Goal: Task Accomplishment & Management: Complete application form

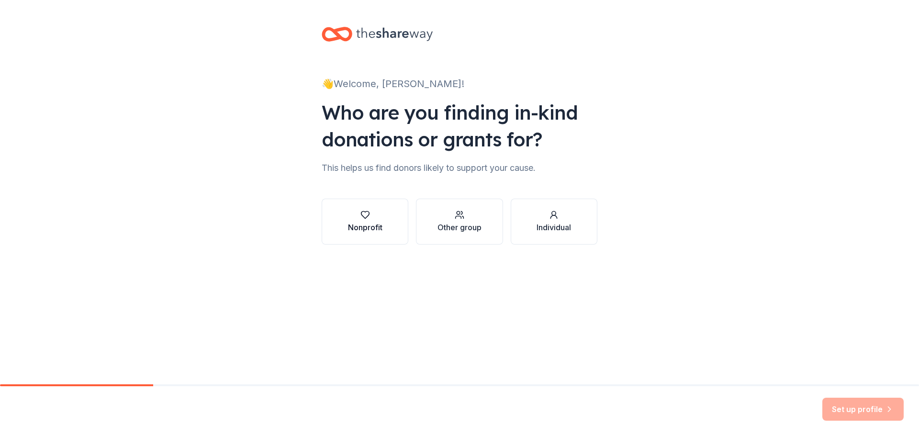
click at [360, 220] on icon "button" at bounding box center [365, 215] width 10 height 10
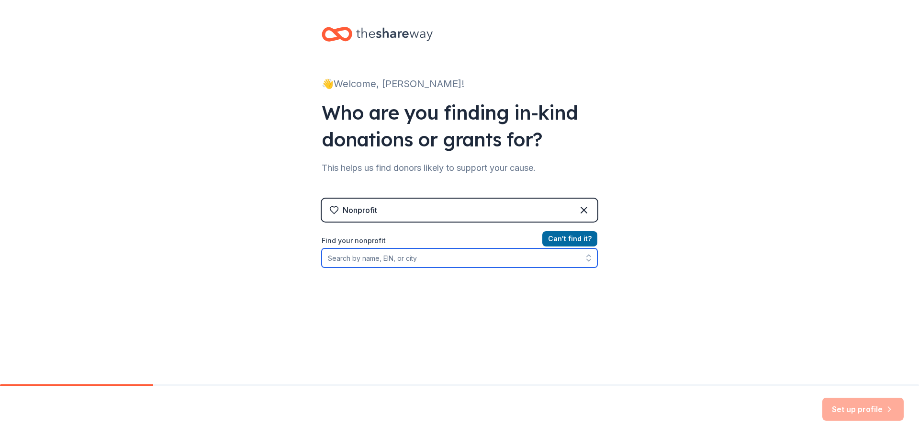
click at [322, 268] on input "Find your nonprofit" at bounding box center [460, 257] width 276 height 19
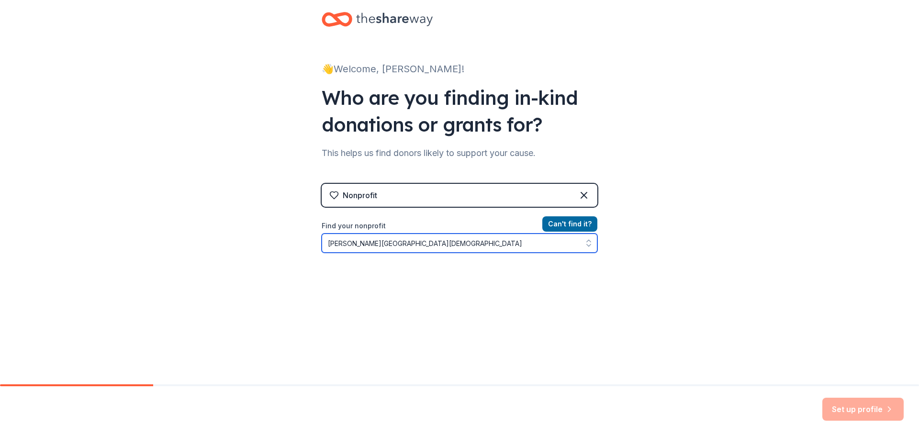
click at [597, 253] on button "button" at bounding box center [588, 243] width 17 height 19
click at [594, 248] on icon "button" at bounding box center [589, 243] width 10 height 10
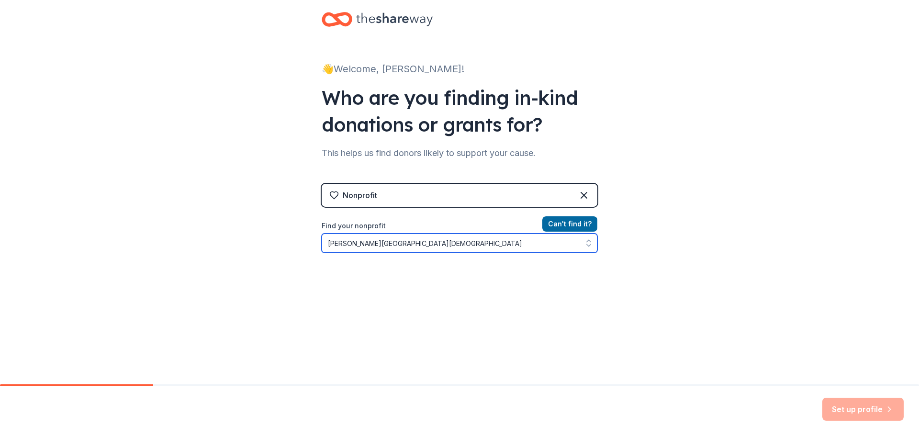
click at [594, 248] on icon "button" at bounding box center [589, 243] width 10 height 10
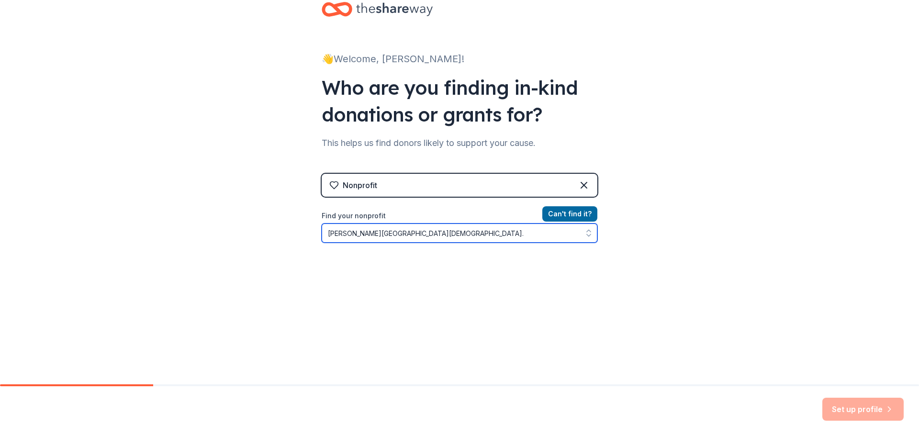
scroll to position [135, 0]
click at [594, 228] on icon "button" at bounding box center [589, 233] width 10 height 10
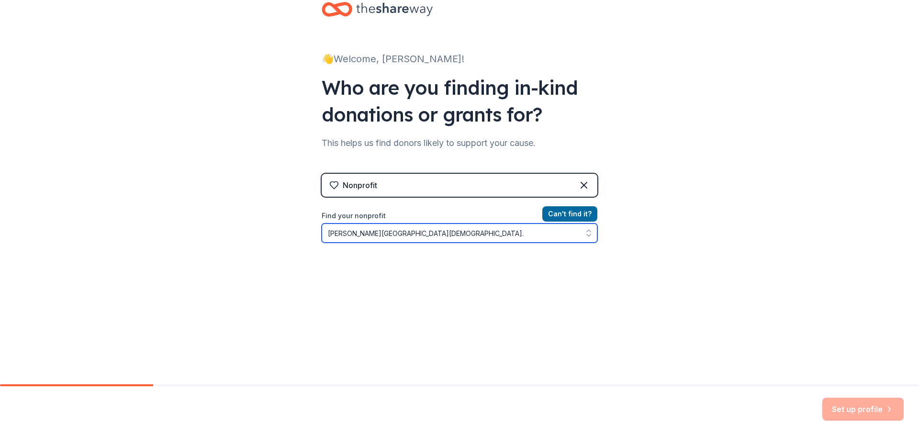
click at [594, 228] on icon "button" at bounding box center [589, 233] width 10 height 10
click at [835, 405] on div "Set up profile" at bounding box center [862, 409] width 81 height 23
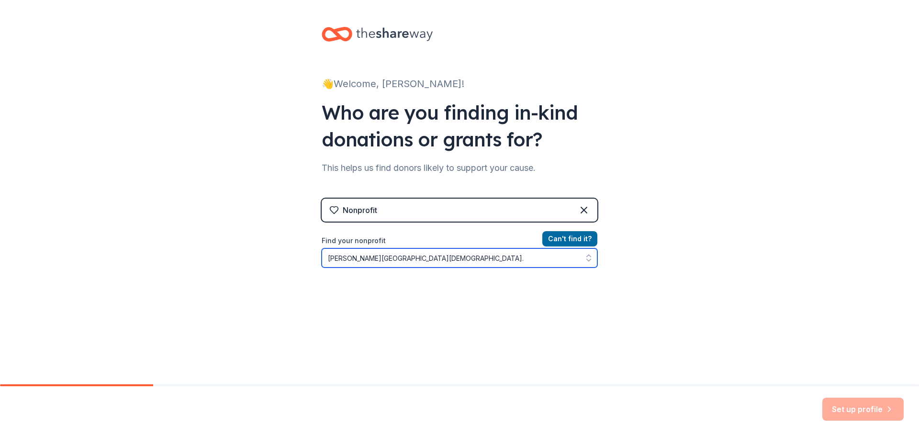
type input "[PERSON_NAME][GEOGRAPHIC_DATA][DEMOGRAPHIC_DATA]."
click at [591, 257] on icon "button" at bounding box center [589, 256] width 4 height 2
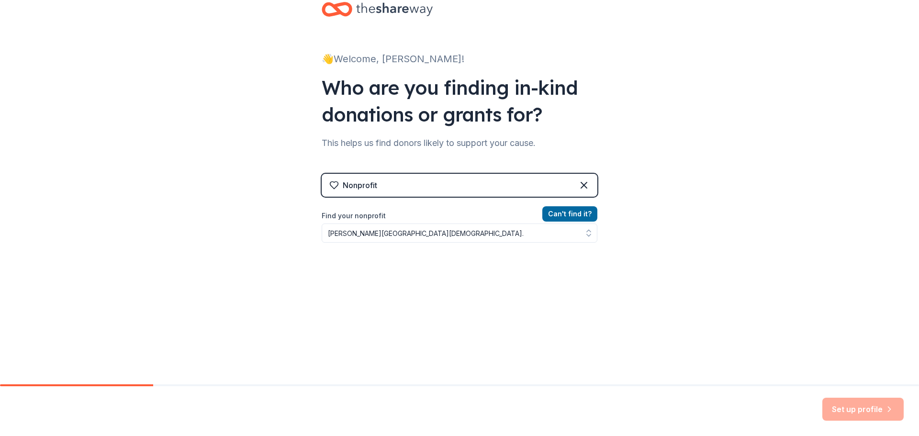
scroll to position [115, 0]
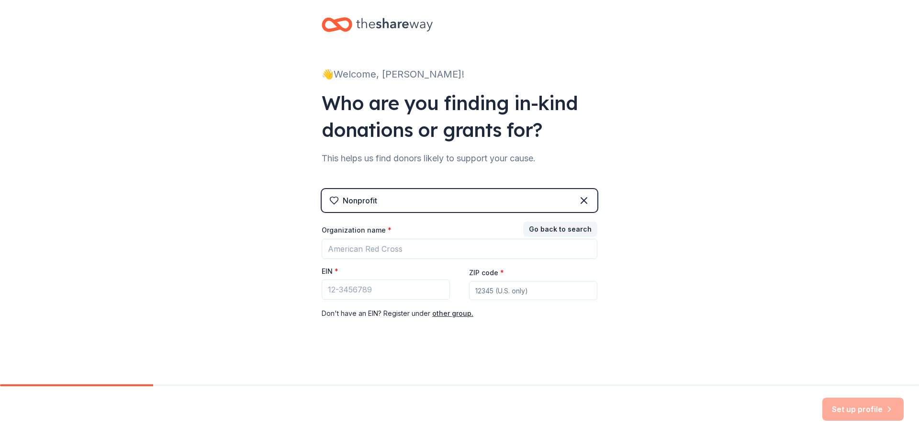
click at [848, 406] on div "Set up profile" at bounding box center [862, 409] width 81 height 23
click at [847, 406] on div "Set up profile" at bounding box center [862, 409] width 81 height 23
click at [349, 195] on div "Nonprofit" at bounding box center [360, 200] width 34 height 11
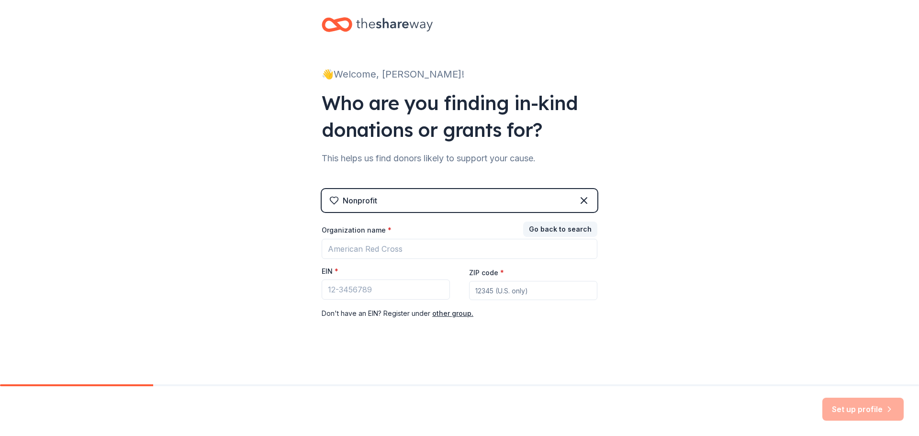
click at [329, 196] on icon at bounding box center [334, 201] width 10 height 10
click at [583, 222] on button "Go back to search" at bounding box center [560, 229] width 74 height 15
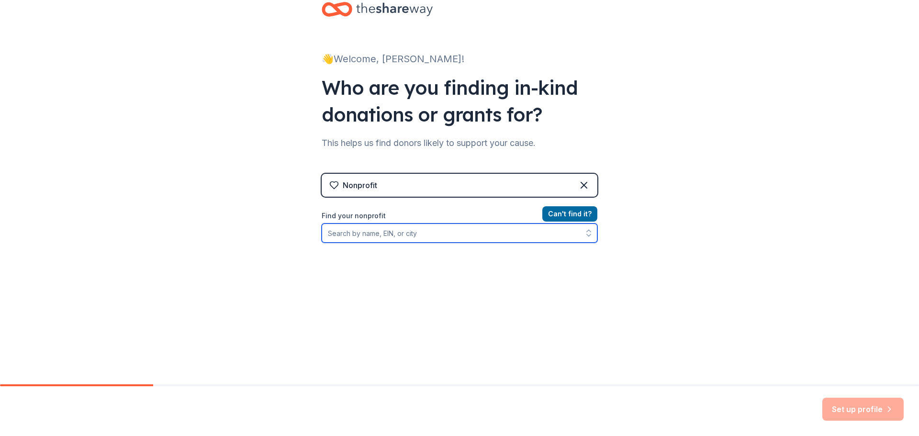
click at [388, 224] on input "Find your nonprofit" at bounding box center [460, 233] width 276 height 19
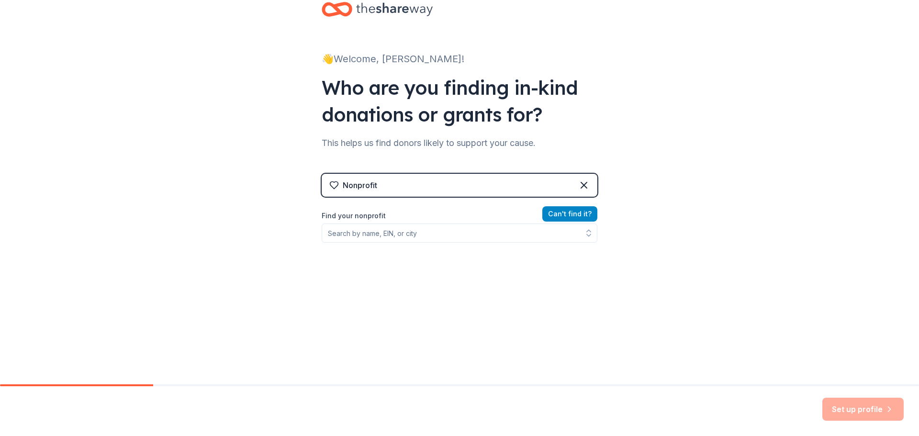
click at [596, 206] on button "Can ' t find it?" at bounding box center [569, 213] width 55 height 15
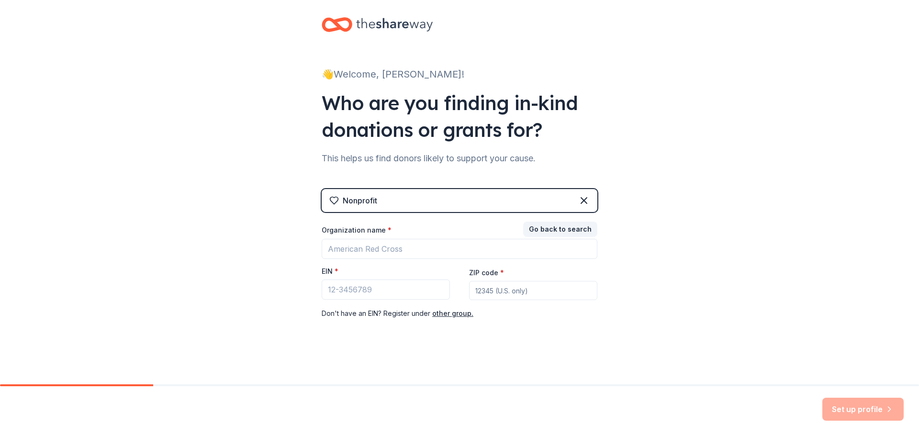
click at [495, 281] on input "ZIP code *" at bounding box center [533, 290] width 128 height 19
type input "75215"
click at [322, 239] on input "Organization name *" at bounding box center [460, 249] width 276 height 20
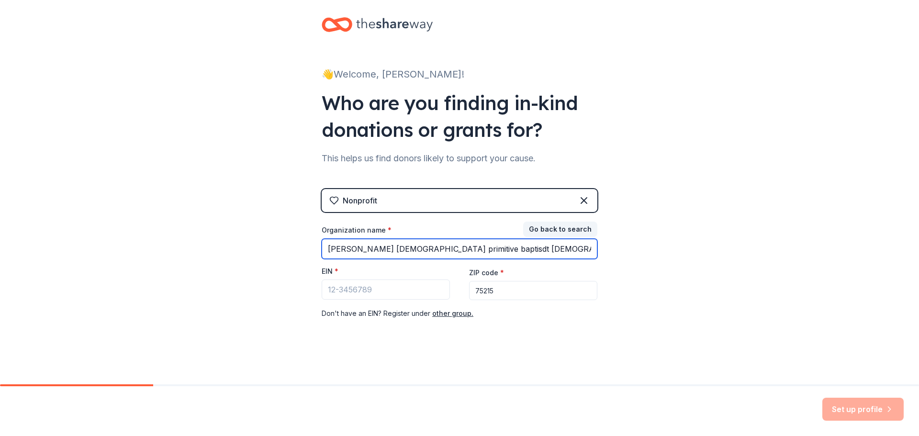
type input "[PERSON_NAME] [DEMOGRAPHIC_DATA] primitive baptisdt [DEMOGRAPHIC_DATA]"
click at [832, 407] on div "Set up profile" at bounding box center [862, 409] width 81 height 23
click at [831, 406] on div "Set up profile" at bounding box center [862, 409] width 81 height 23
click at [824, 405] on div "Set up profile" at bounding box center [862, 409] width 81 height 23
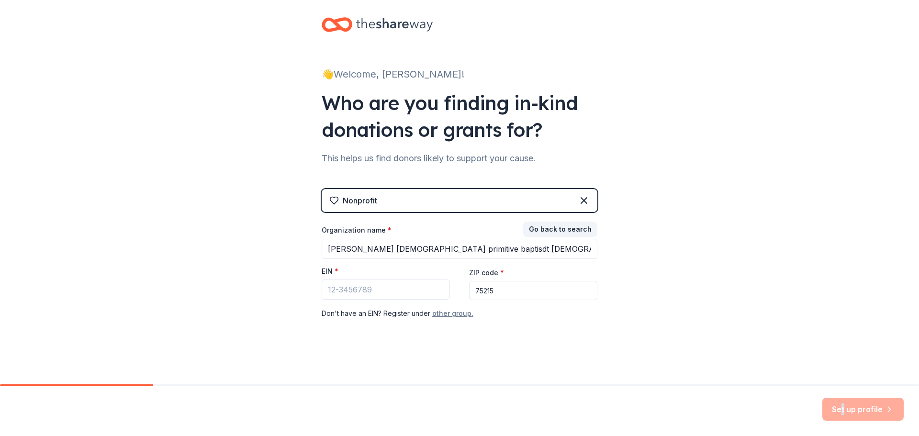
click at [442, 308] on button "other group." at bounding box center [452, 313] width 41 height 11
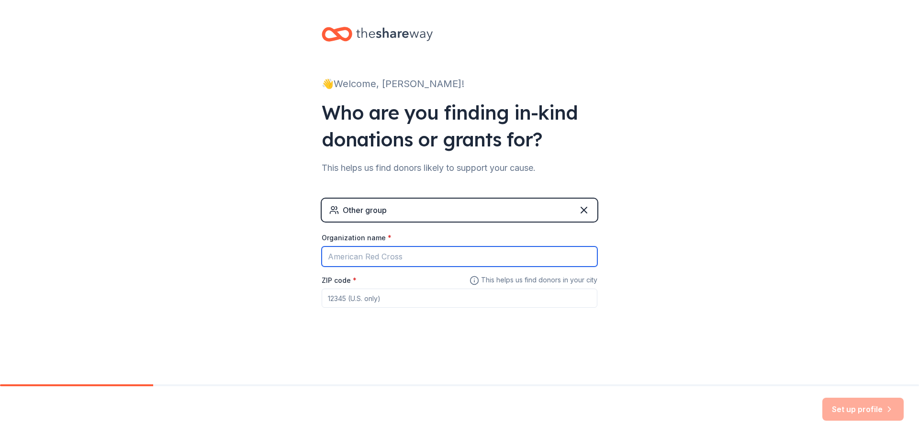
click at [360, 247] on input "Organization name *" at bounding box center [460, 257] width 276 height 20
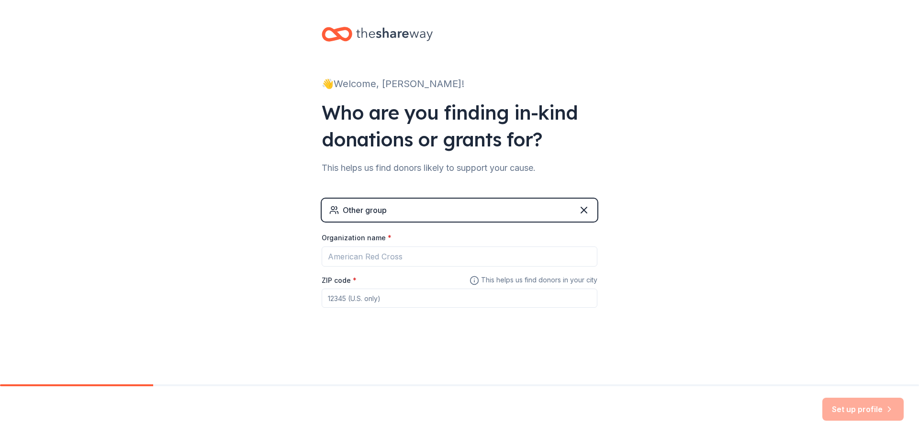
drag, startPoint x: 598, startPoint y: 335, endPoint x: 592, endPoint y: 335, distance: 6.7
click at [596, 335] on div "👋 Welcome, [PERSON_NAME]! Who are you finding in-kind donations or grants for? …" at bounding box center [459, 186] width 306 height 373
click at [326, 289] on input "ZIP code *" at bounding box center [460, 298] width 276 height 19
type input "75215"
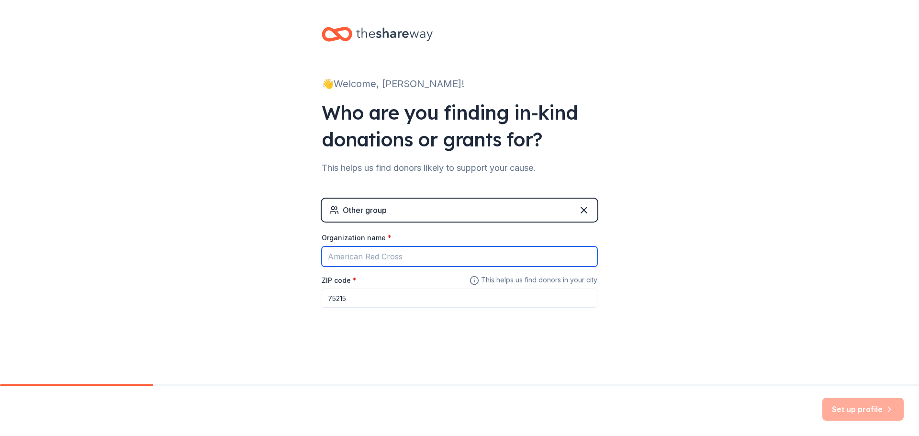
click at [322, 247] on input "Organization name *" at bounding box center [460, 257] width 276 height 20
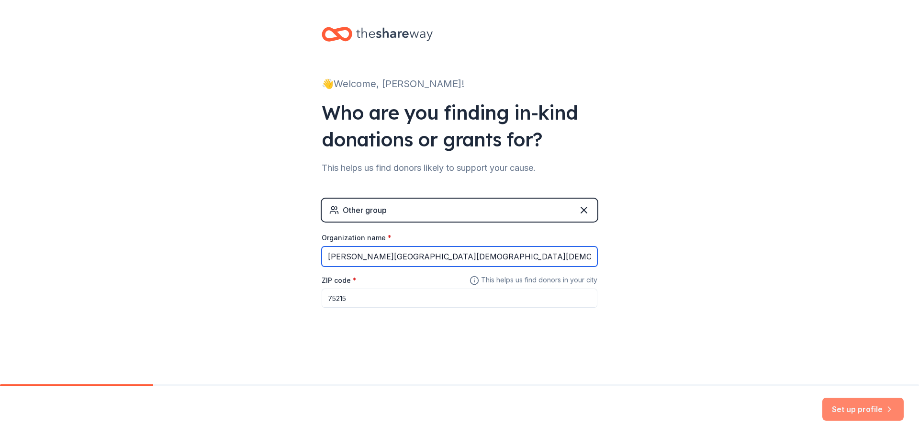
type input "[PERSON_NAME][GEOGRAPHIC_DATA][DEMOGRAPHIC_DATA][DEMOGRAPHIC_DATA]"
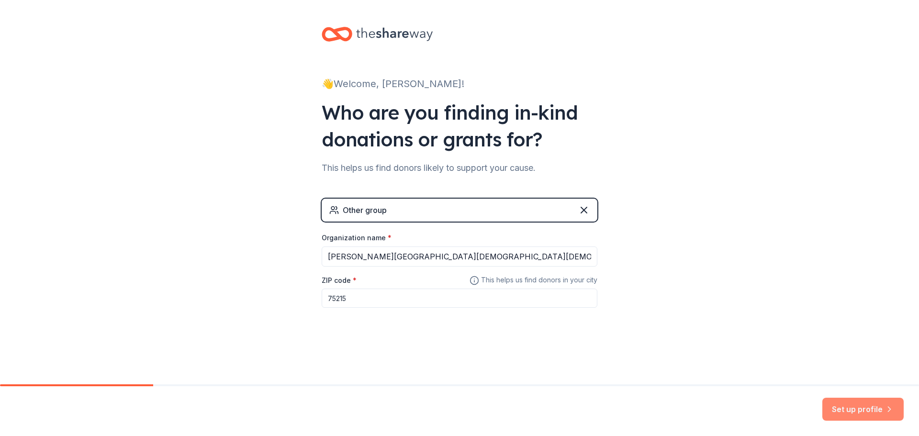
click at [851, 404] on button "Set up profile" at bounding box center [862, 409] width 81 height 23
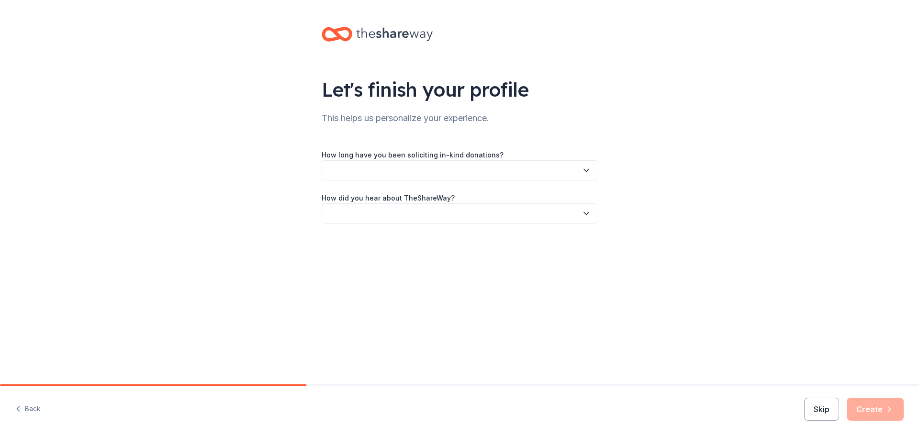
click at [591, 175] on icon "button" at bounding box center [587, 171] width 10 height 10
click at [358, 235] on div "This is my first time!" at bounding box center [327, 232] width 61 height 11
click at [591, 218] on icon "button" at bounding box center [587, 214] width 10 height 10
click at [341, 312] on div "Online search" at bounding box center [319, 305] width 44 height 11
click at [861, 404] on button "Create" at bounding box center [875, 409] width 57 height 23
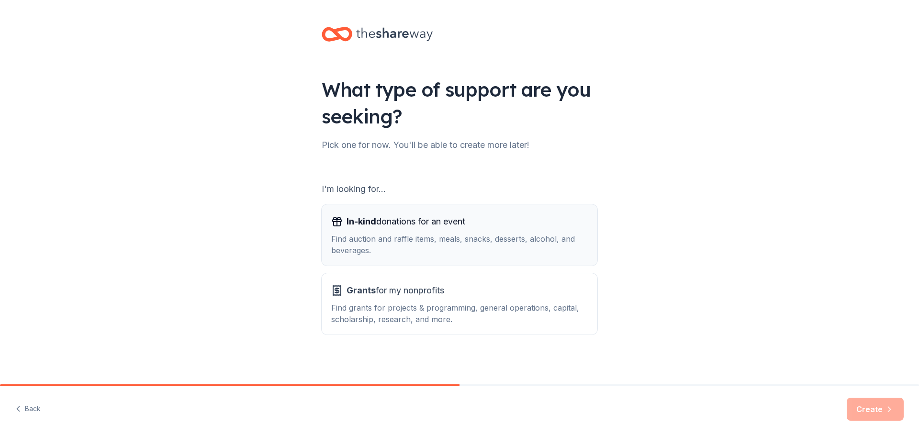
scroll to position [106, 0]
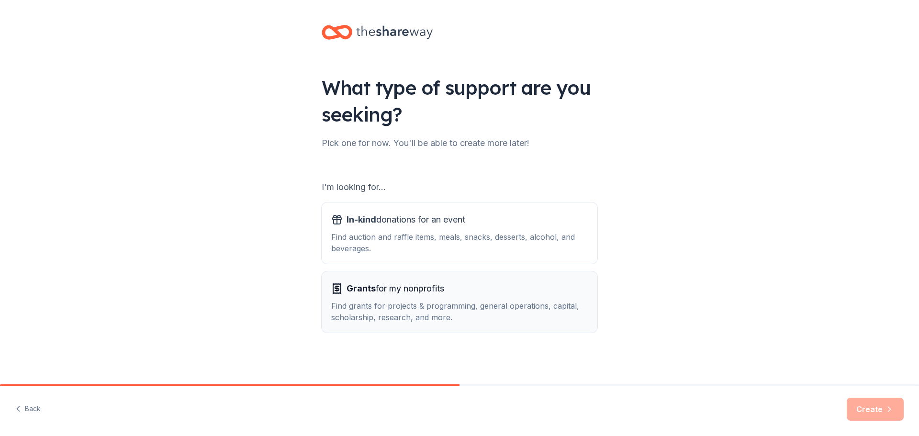
click at [363, 281] on span "Grants for my nonprofits" at bounding box center [396, 288] width 98 height 15
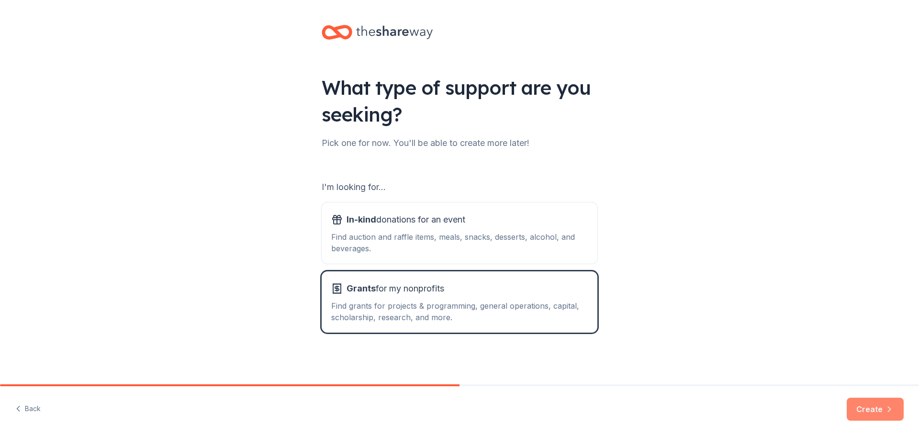
click at [862, 398] on button "Create" at bounding box center [875, 409] width 57 height 23
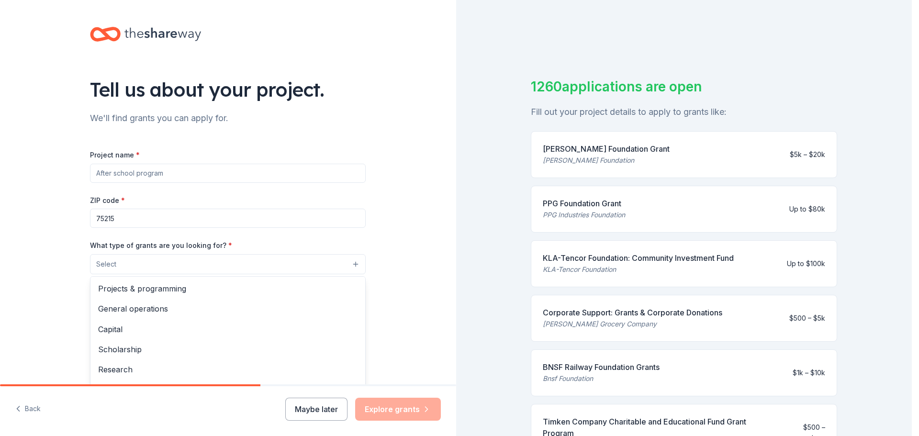
click at [366, 274] on button "Select" at bounding box center [228, 264] width 276 height 20
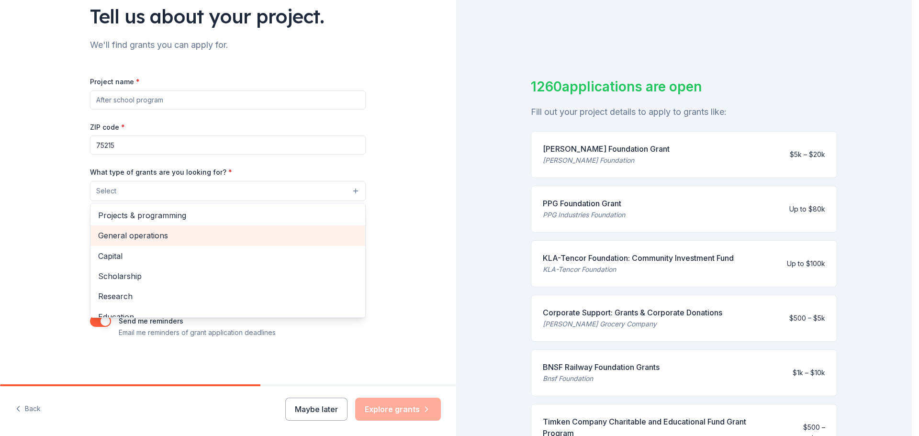
click at [147, 229] on span "General operations" at bounding box center [227, 235] width 259 height 12
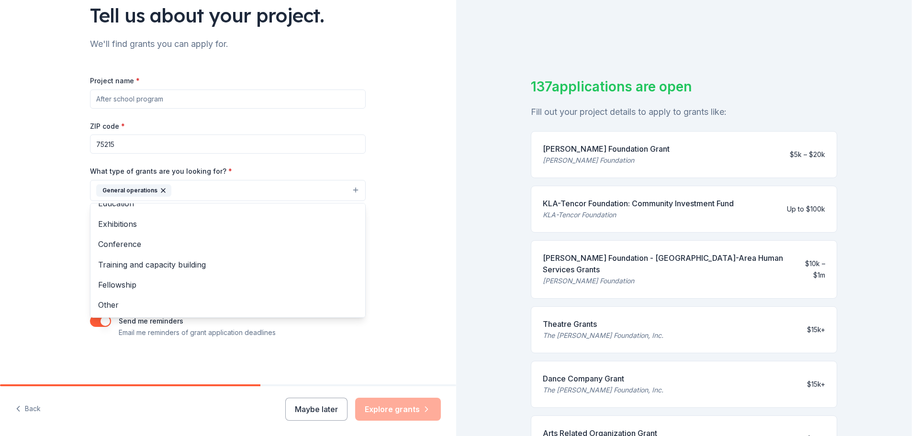
scroll to position [187, 0]
click at [98, 279] on span "Fellowship" at bounding box center [227, 285] width 259 height 12
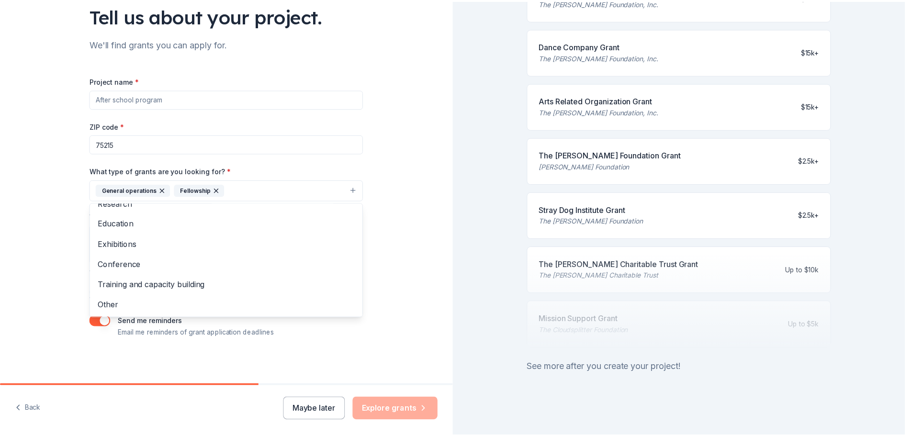
scroll to position [525, 0]
drag, startPoint x: 911, startPoint y: 184, endPoint x: 919, endPoint y: 414, distance: 230.4
click at [919, 414] on html "Tell us about your project. We'll find grants you can apply for. Project name *…" at bounding box center [459, 218] width 919 height 436
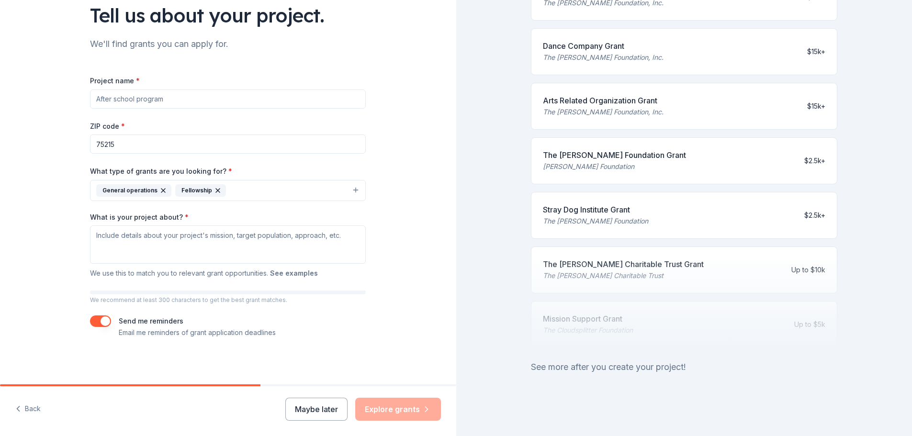
click at [311, 268] on button "See examples" at bounding box center [294, 273] width 48 height 11
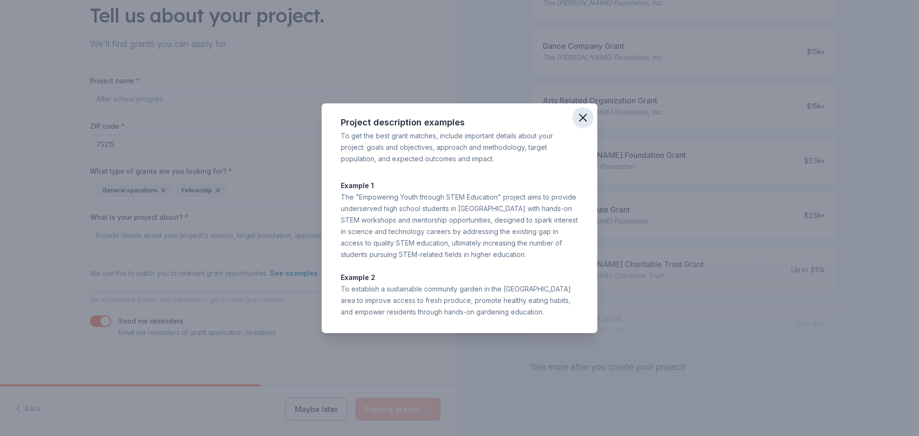
click at [586, 114] on icon "button" at bounding box center [583, 117] width 7 height 7
